Goal: Find specific page/section

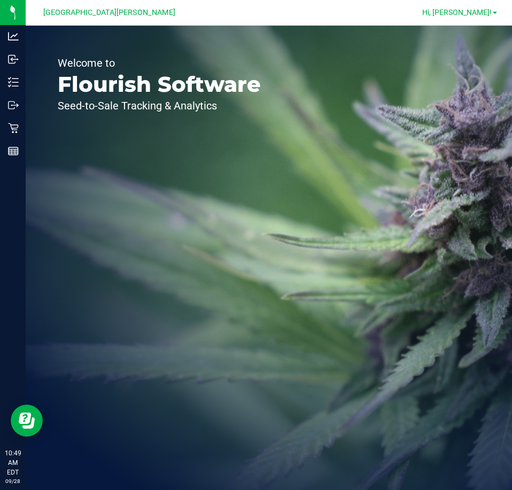
click at [493, 17] on link "Hi, [PERSON_NAME]!" at bounding box center [459, 12] width 83 height 11
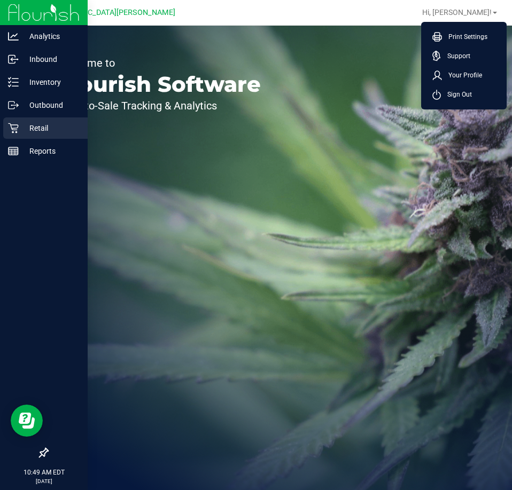
click at [17, 129] on icon at bounding box center [13, 128] width 11 height 11
